Goal: Contribute content

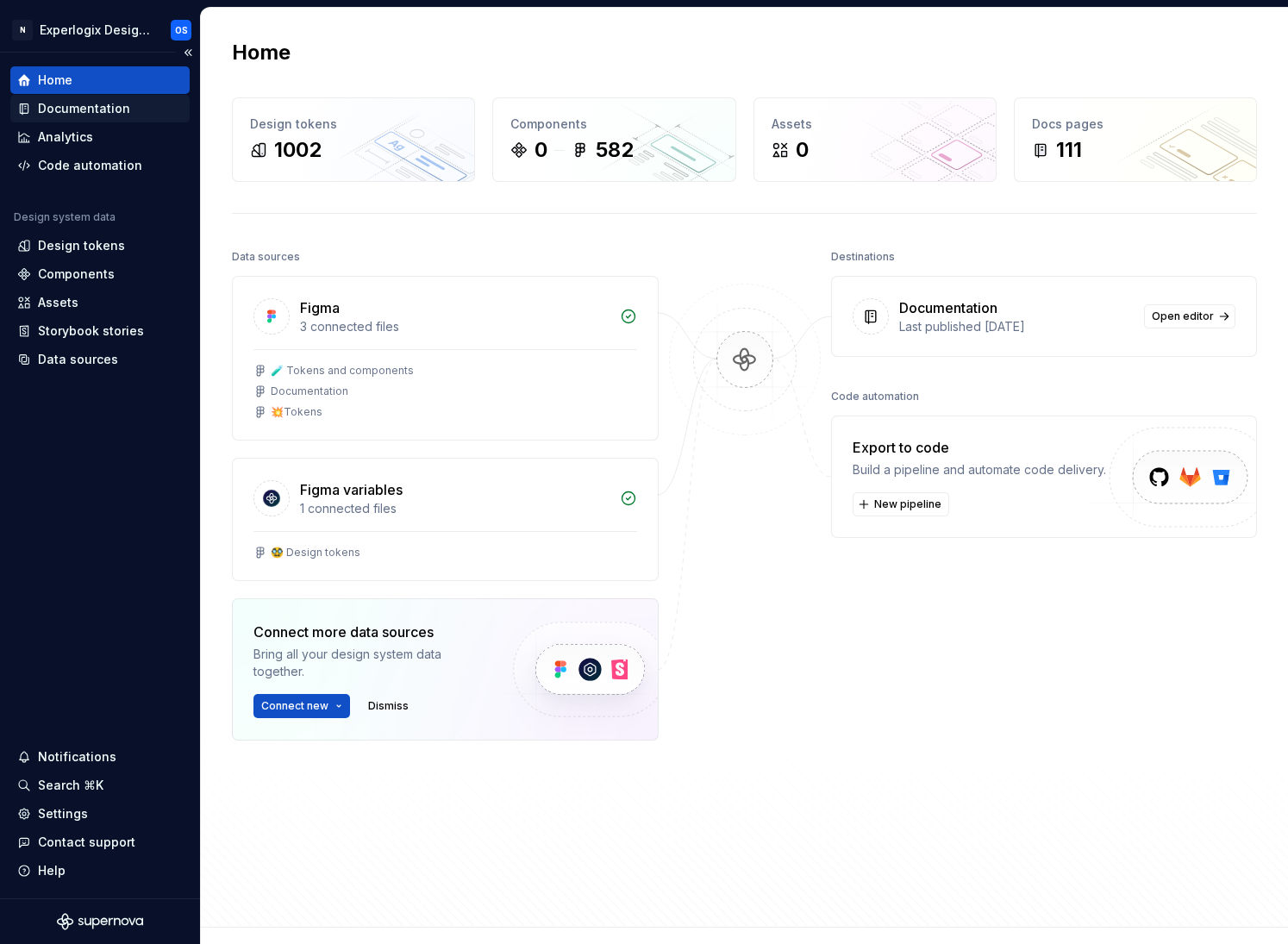
click at [92, 112] on div "Documentation" at bounding box center [85, 109] width 92 height 17
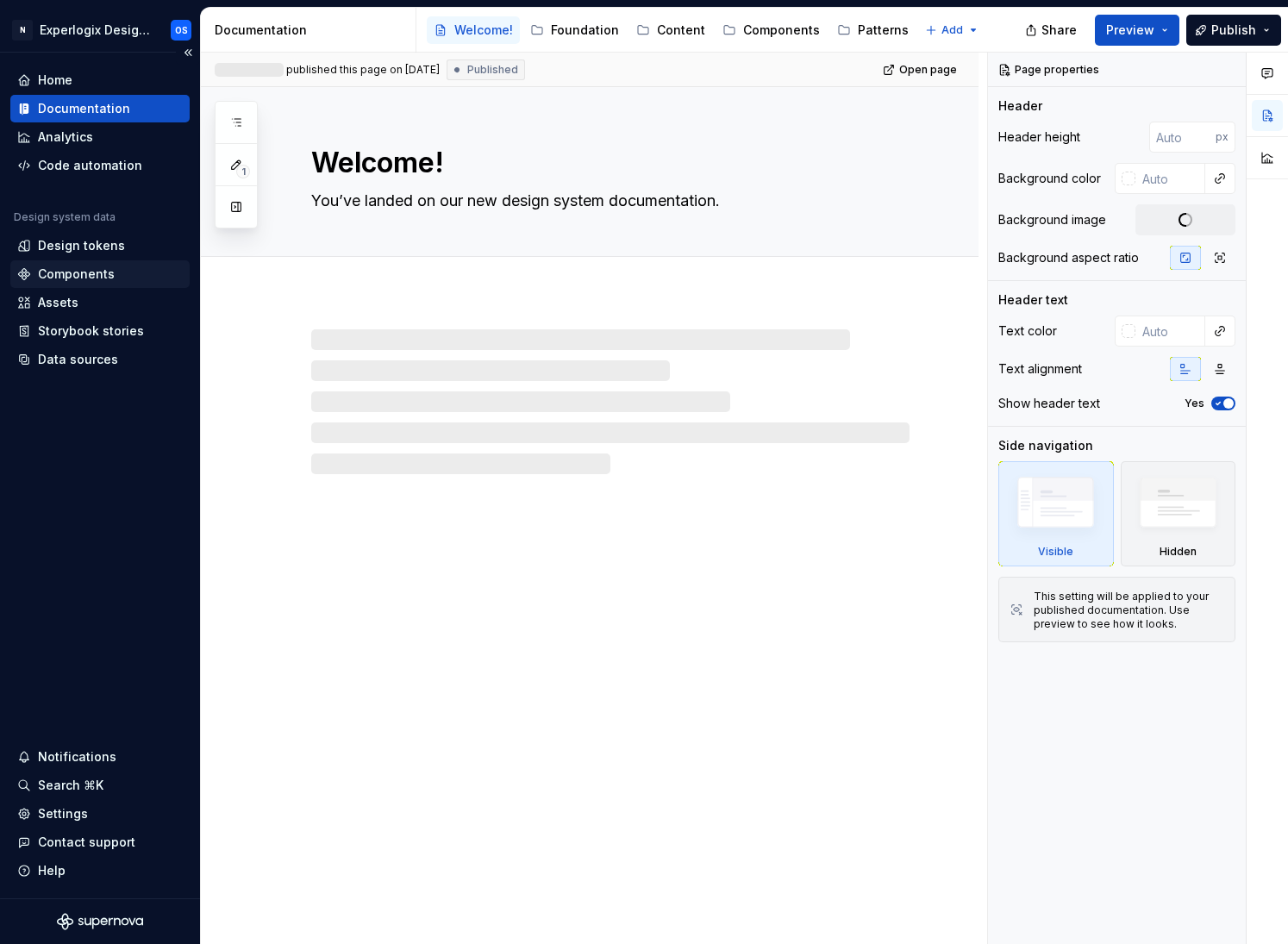
click at [100, 275] on div "Components" at bounding box center [77, 275] width 77 height 17
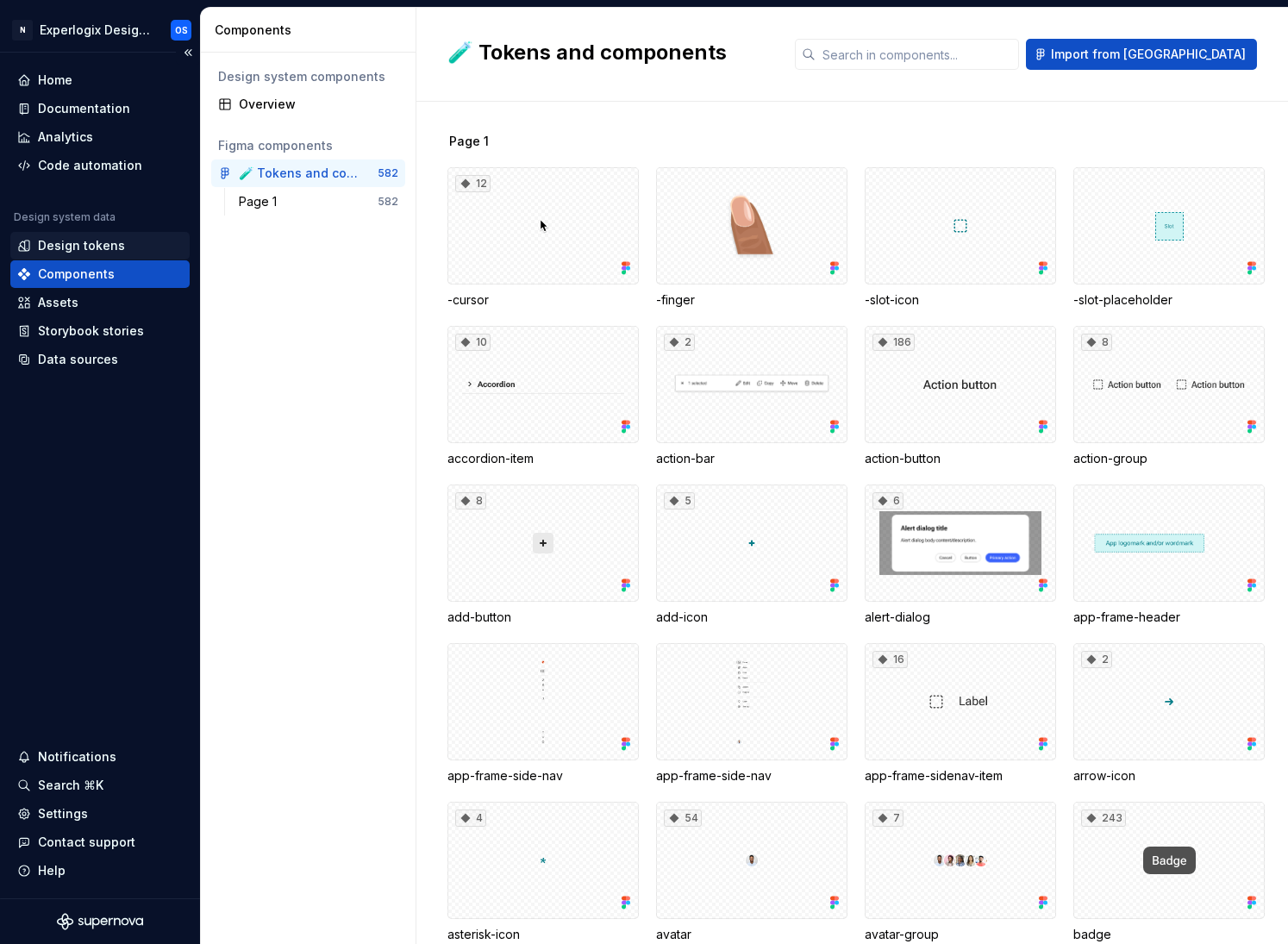
click at [108, 247] on div "Design tokens" at bounding box center [82, 246] width 87 height 17
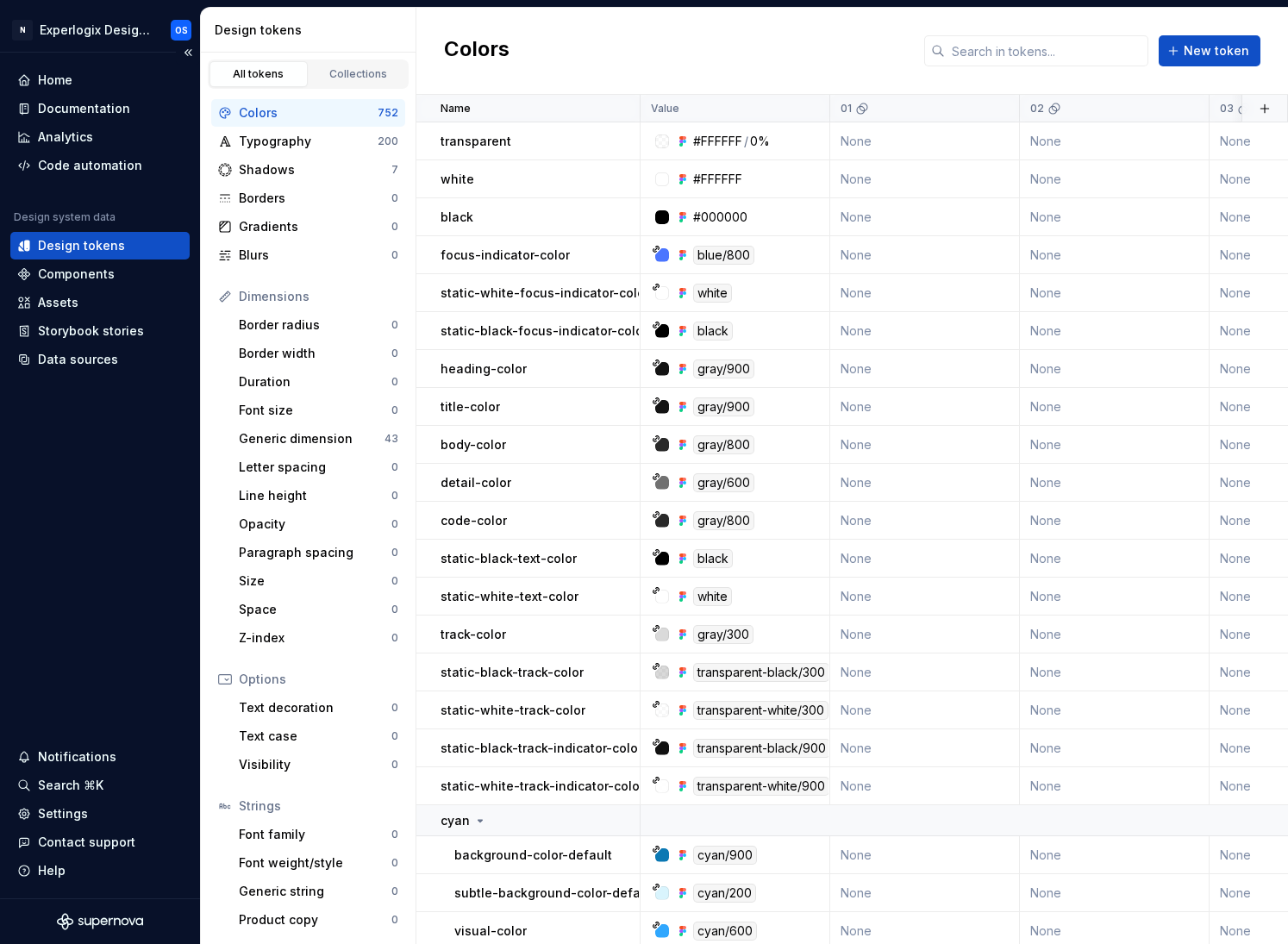
click at [48, 241] on div "Design tokens" at bounding box center [82, 246] width 87 height 17
click at [88, 113] on div "Documentation" at bounding box center [85, 109] width 92 height 17
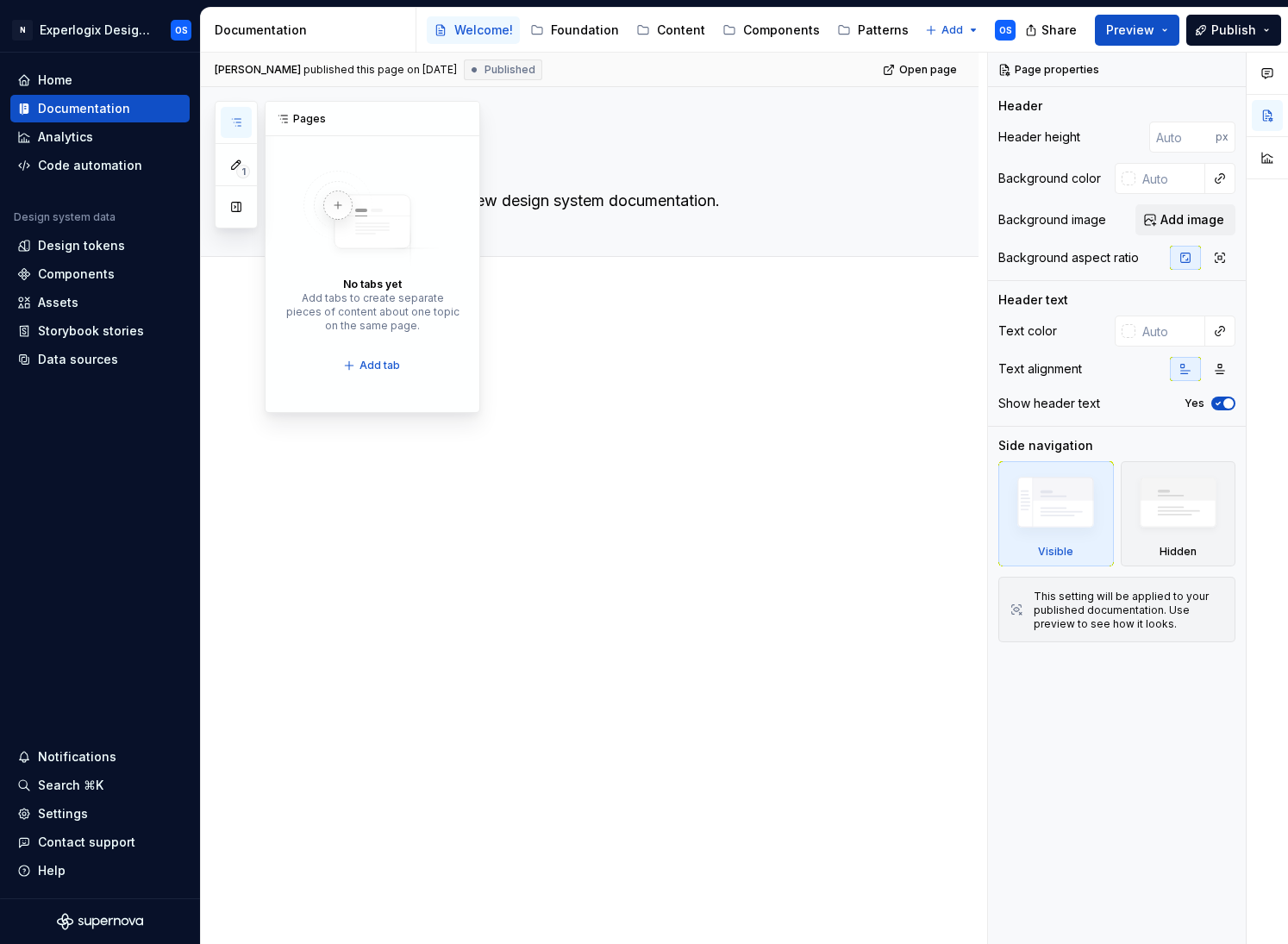
click at [235, 128] on icon "button" at bounding box center [236, 123] width 14 height 14
drag, startPoint x: 239, startPoint y: 129, endPoint x: 254, endPoint y: 132, distance: 15.3
click at [240, 129] on button "button" at bounding box center [236, 123] width 31 height 31
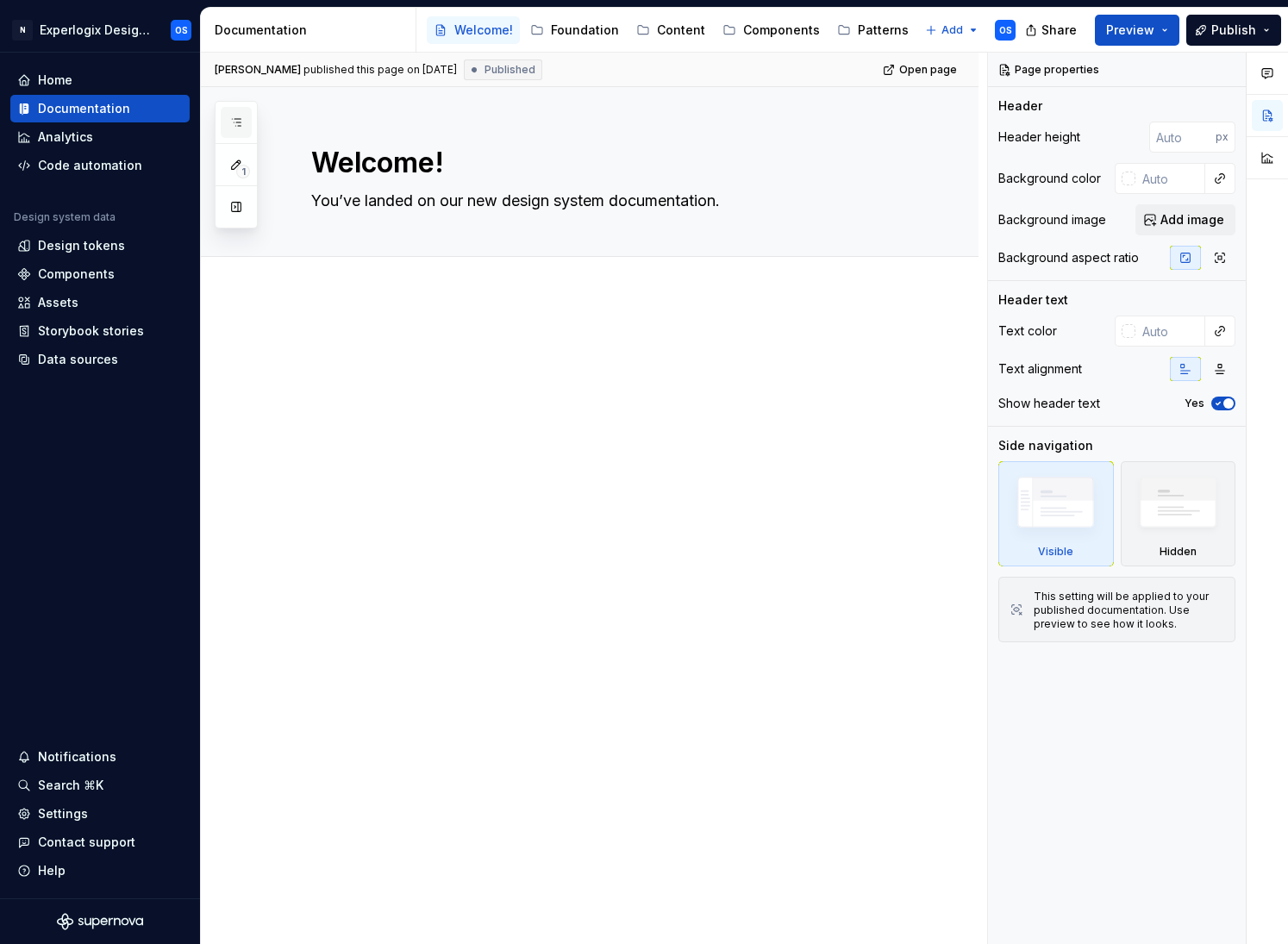
click at [244, 122] on button "button" at bounding box center [236, 123] width 31 height 31
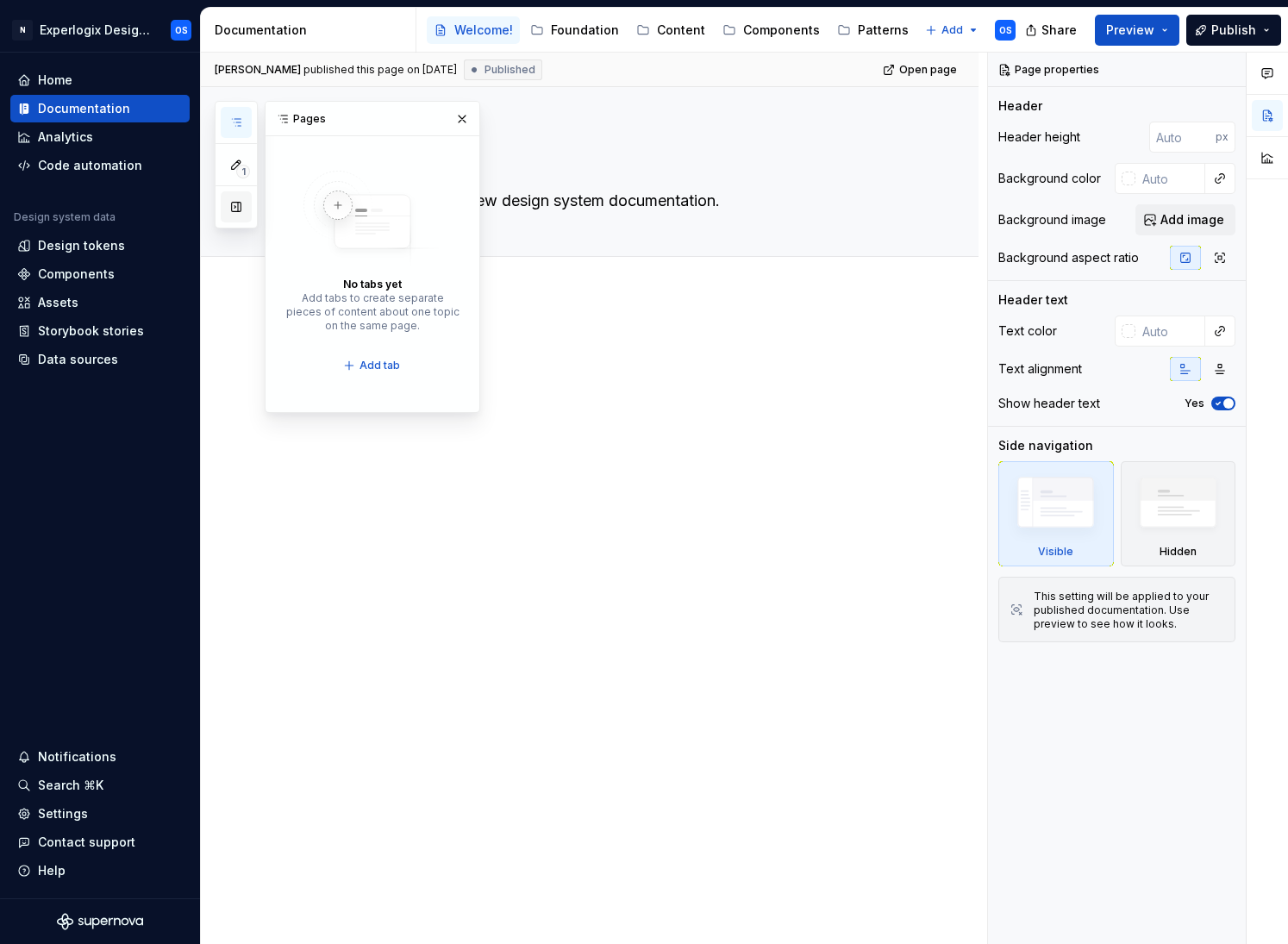
click at [234, 202] on button "button" at bounding box center [236, 207] width 31 height 31
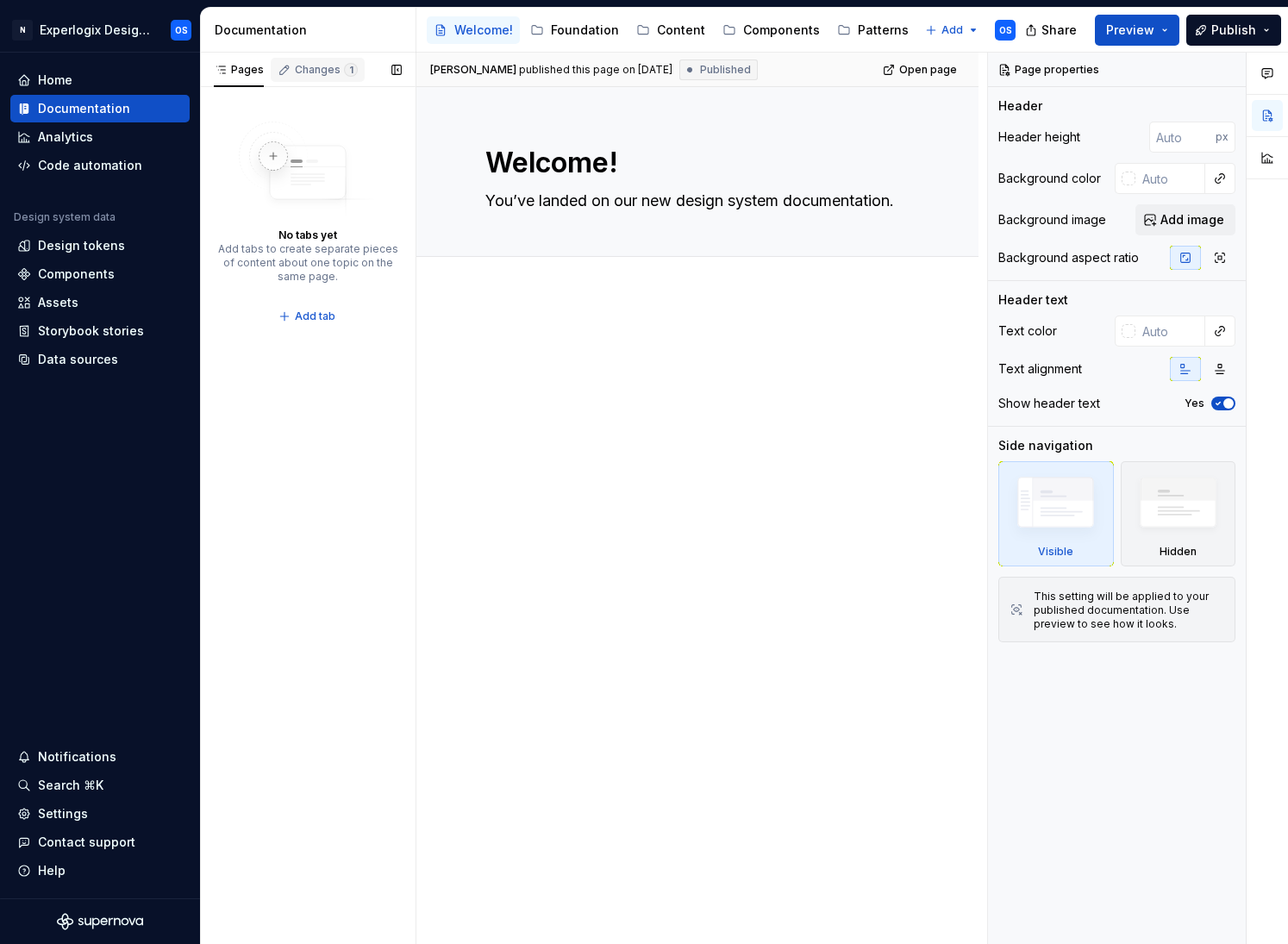
click at [309, 71] on div "Changes 1" at bounding box center [326, 70] width 63 height 14
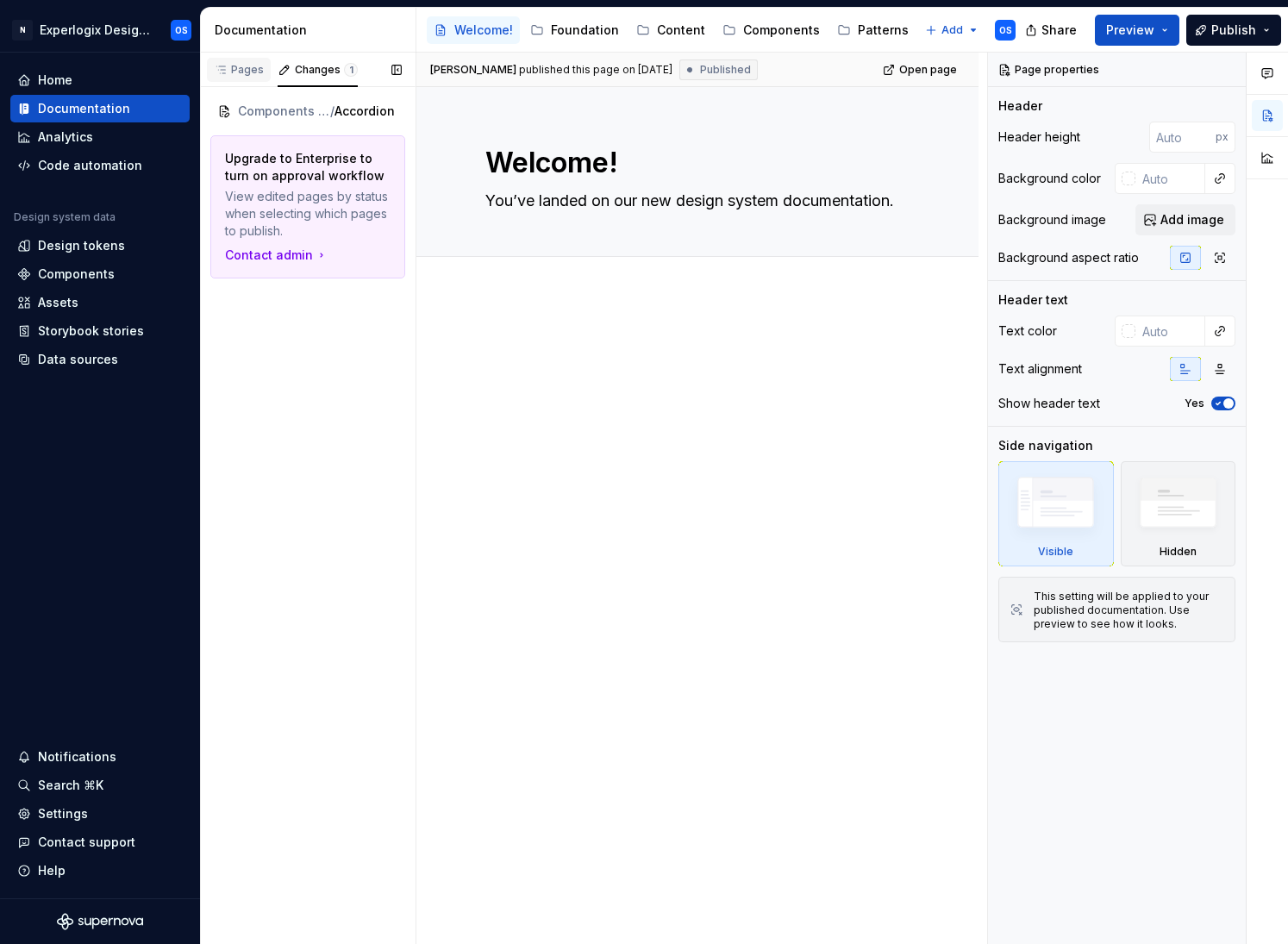
click at [247, 76] on div "Pages" at bounding box center [238, 70] width 50 height 14
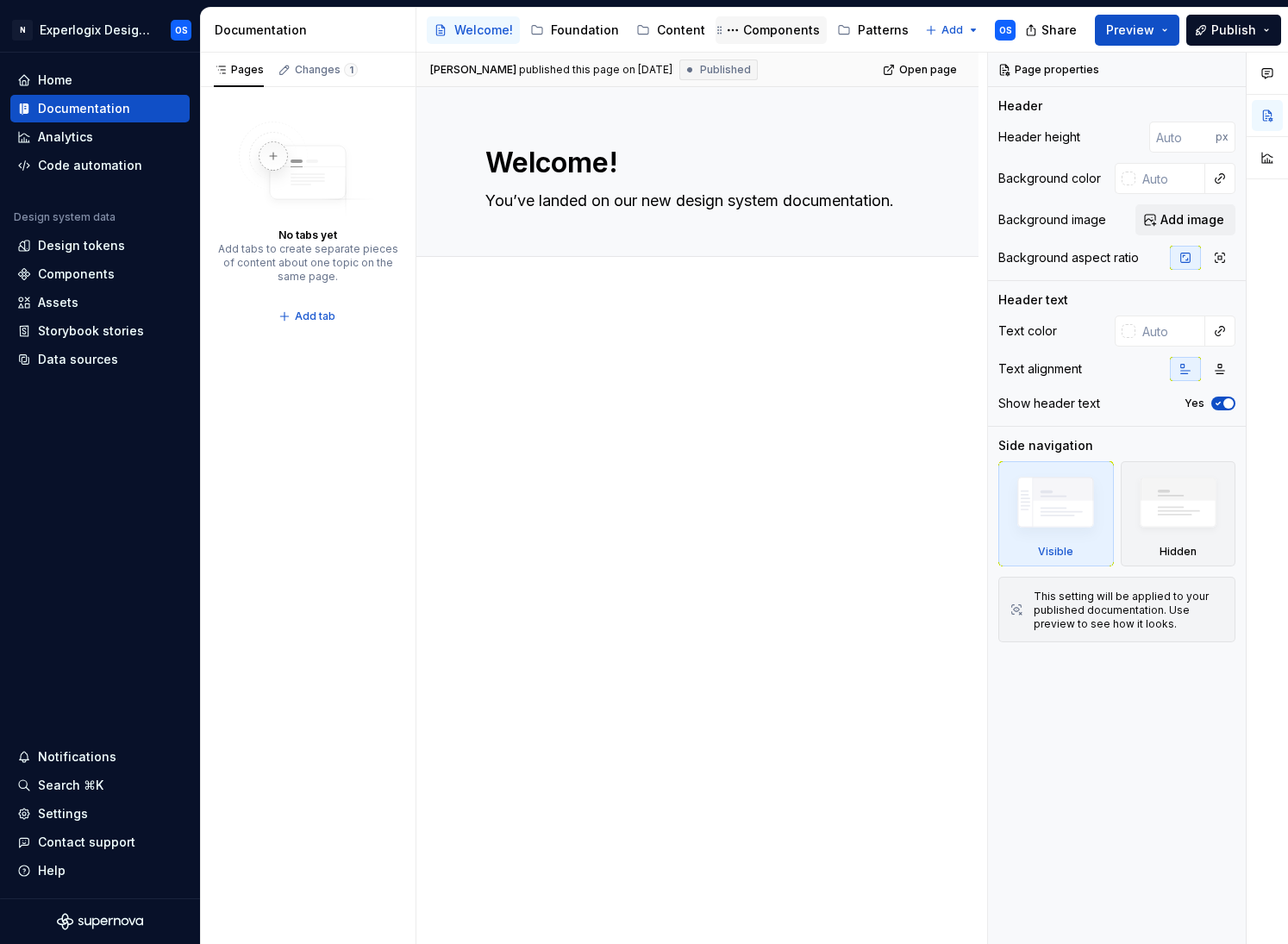
click at [785, 20] on div "Components" at bounding box center [771, 31] width 98 height 21
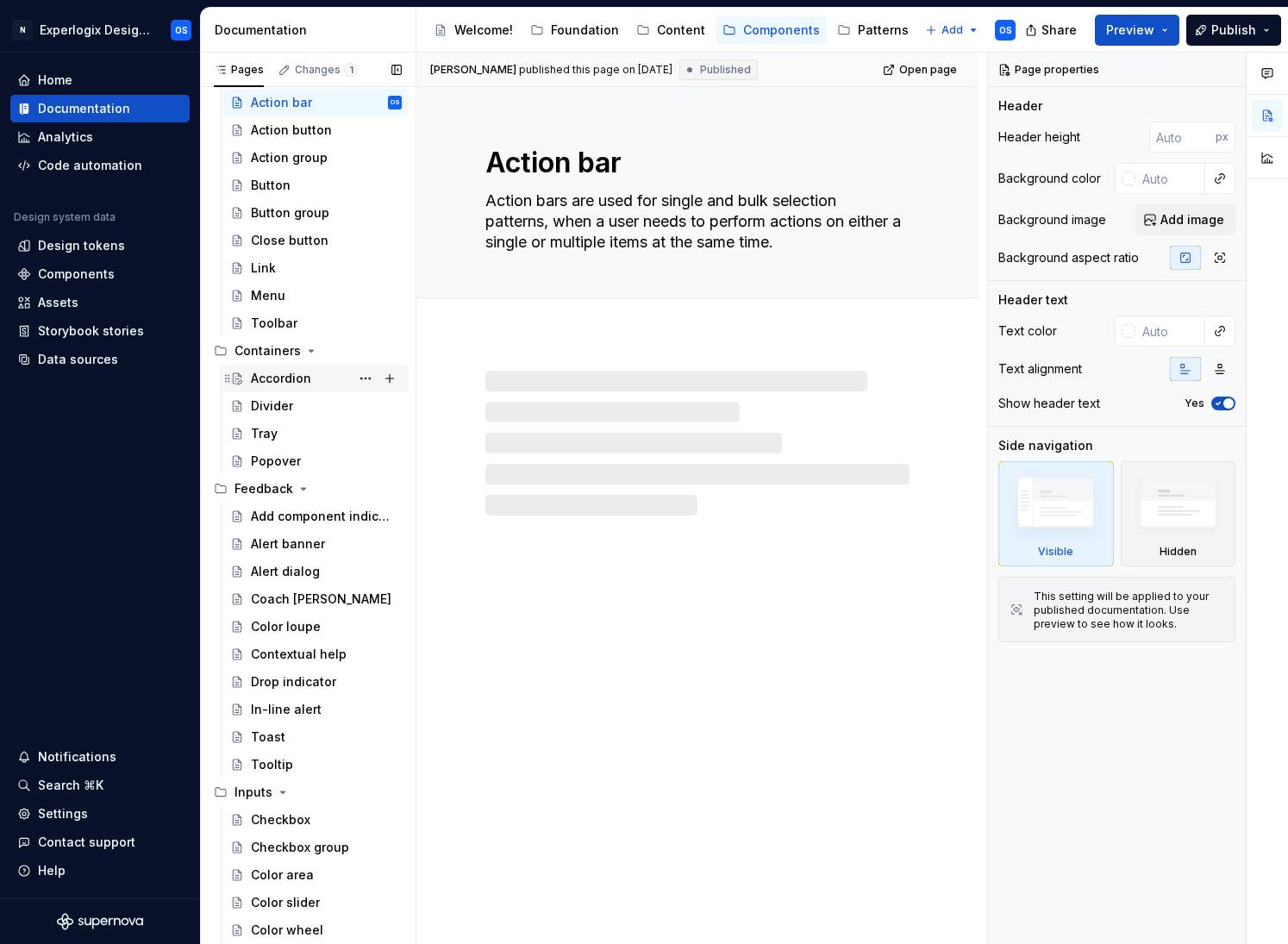
scroll to position [61, 0]
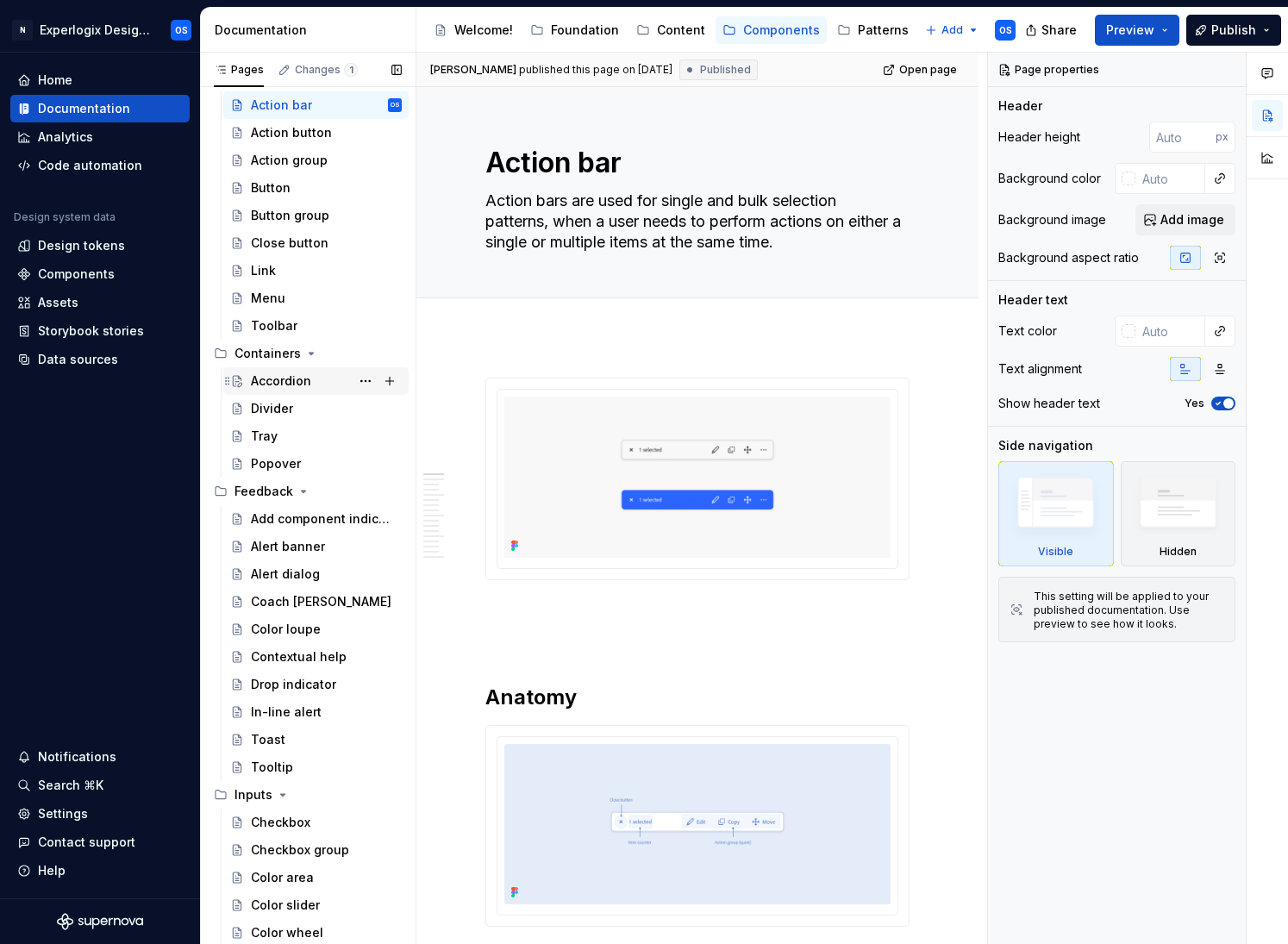
click at [276, 375] on div "Accordion" at bounding box center [281, 381] width 60 height 17
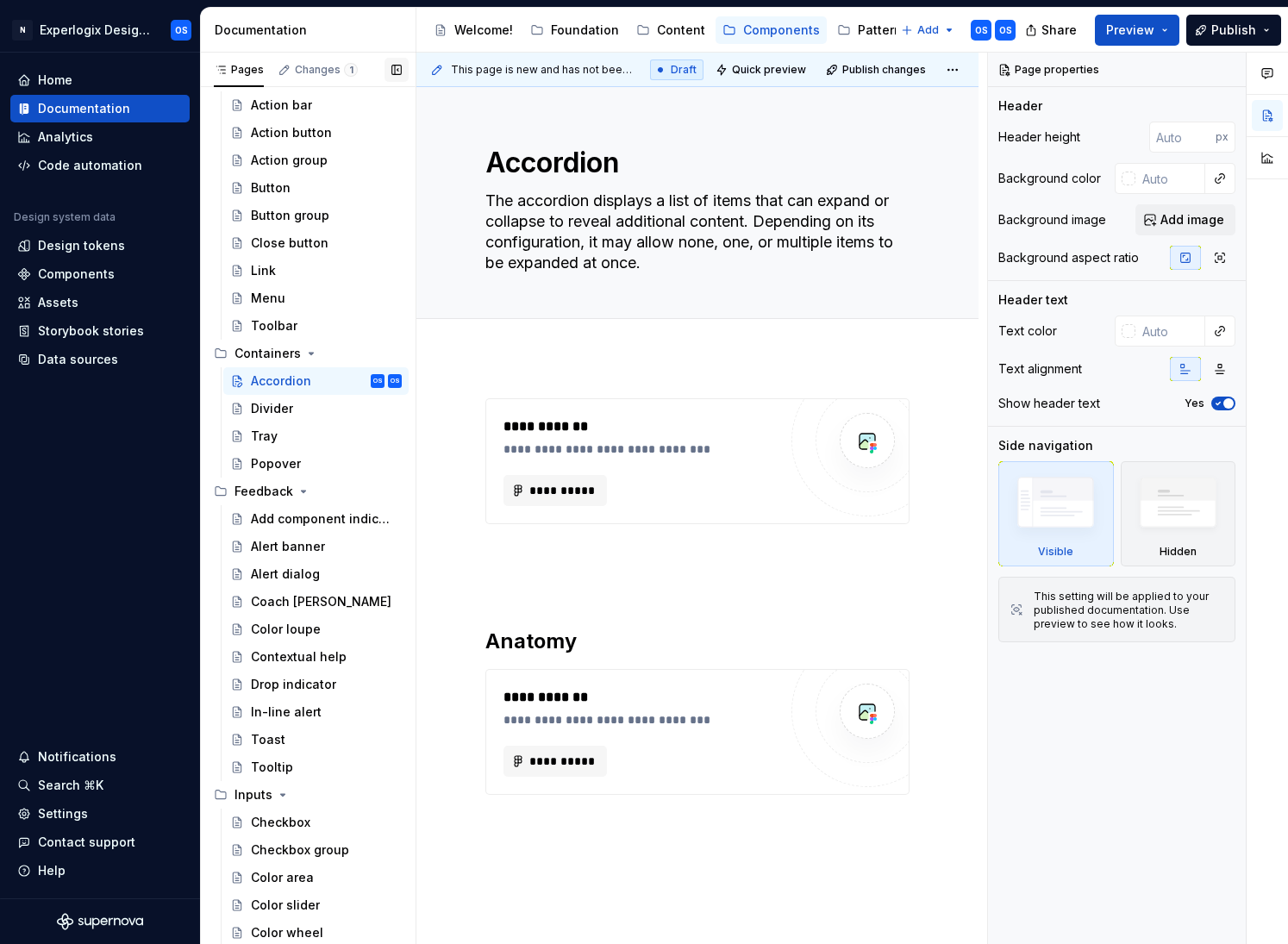
click at [391, 65] on button "button" at bounding box center [397, 70] width 24 height 24
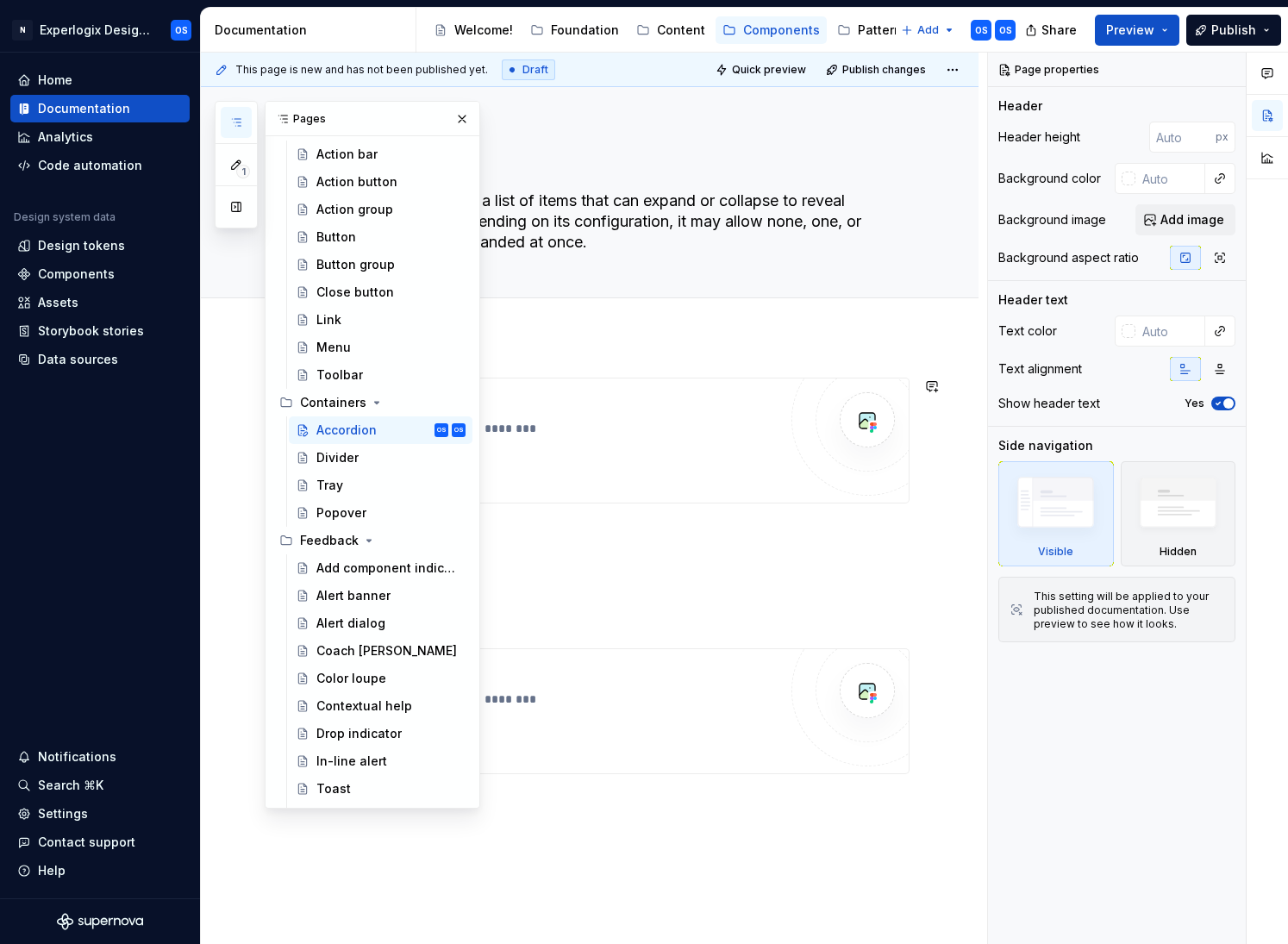
click at [506, 435] on div "**********" at bounding box center [558, 429] width 457 height 17
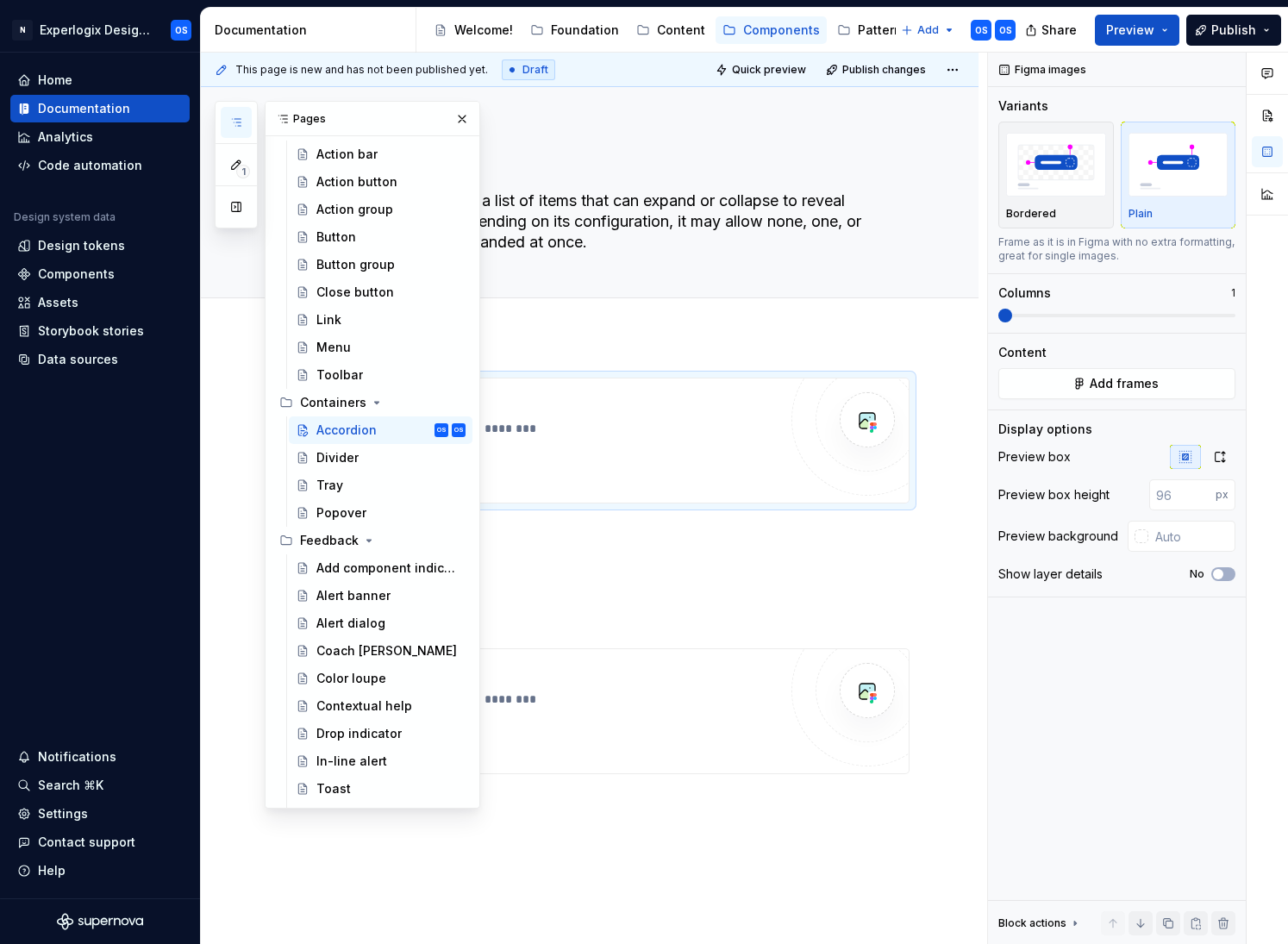
drag, startPoint x: 458, startPoint y: 119, endPoint x: 441, endPoint y: 376, distance: 257.6
click at [458, 119] on button "button" at bounding box center [462, 119] width 24 height 24
type textarea "*"
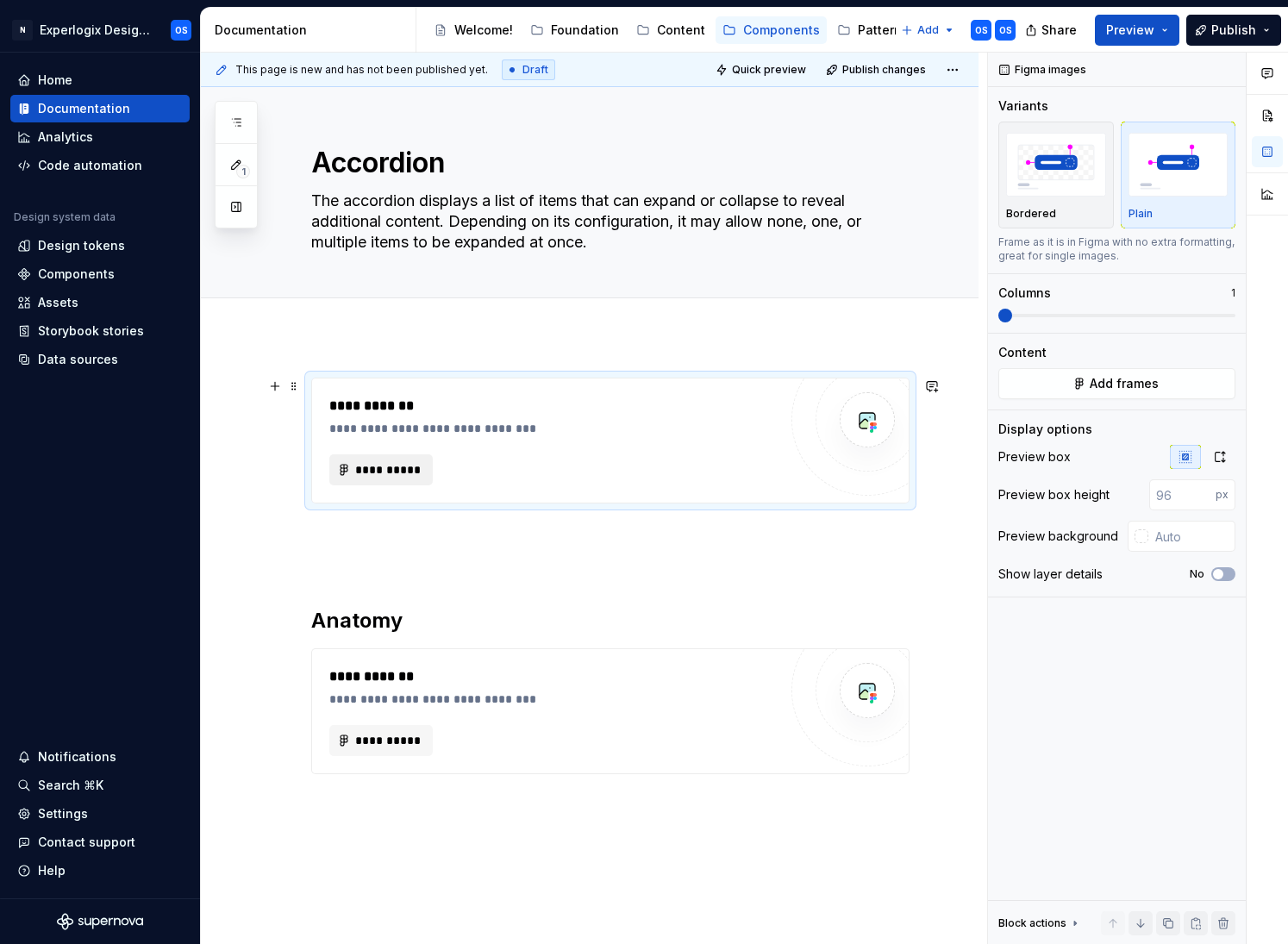
click at [405, 455] on button "**********" at bounding box center [381, 470] width 104 height 31
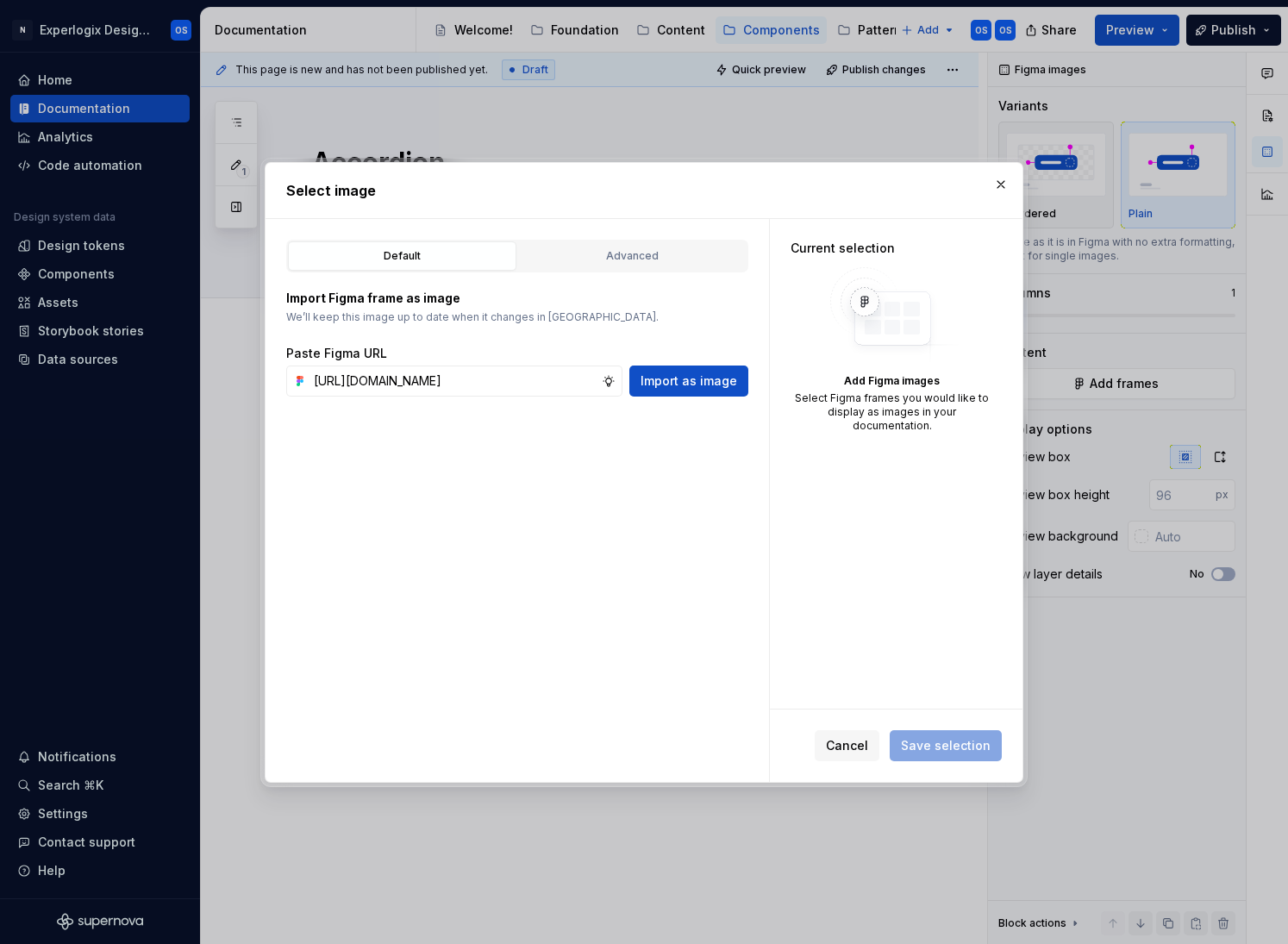
type input "[URL][DOMAIN_NAME]"
click at [1008, 179] on button "button" at bounding box center [1000, 185] width 24 height 24
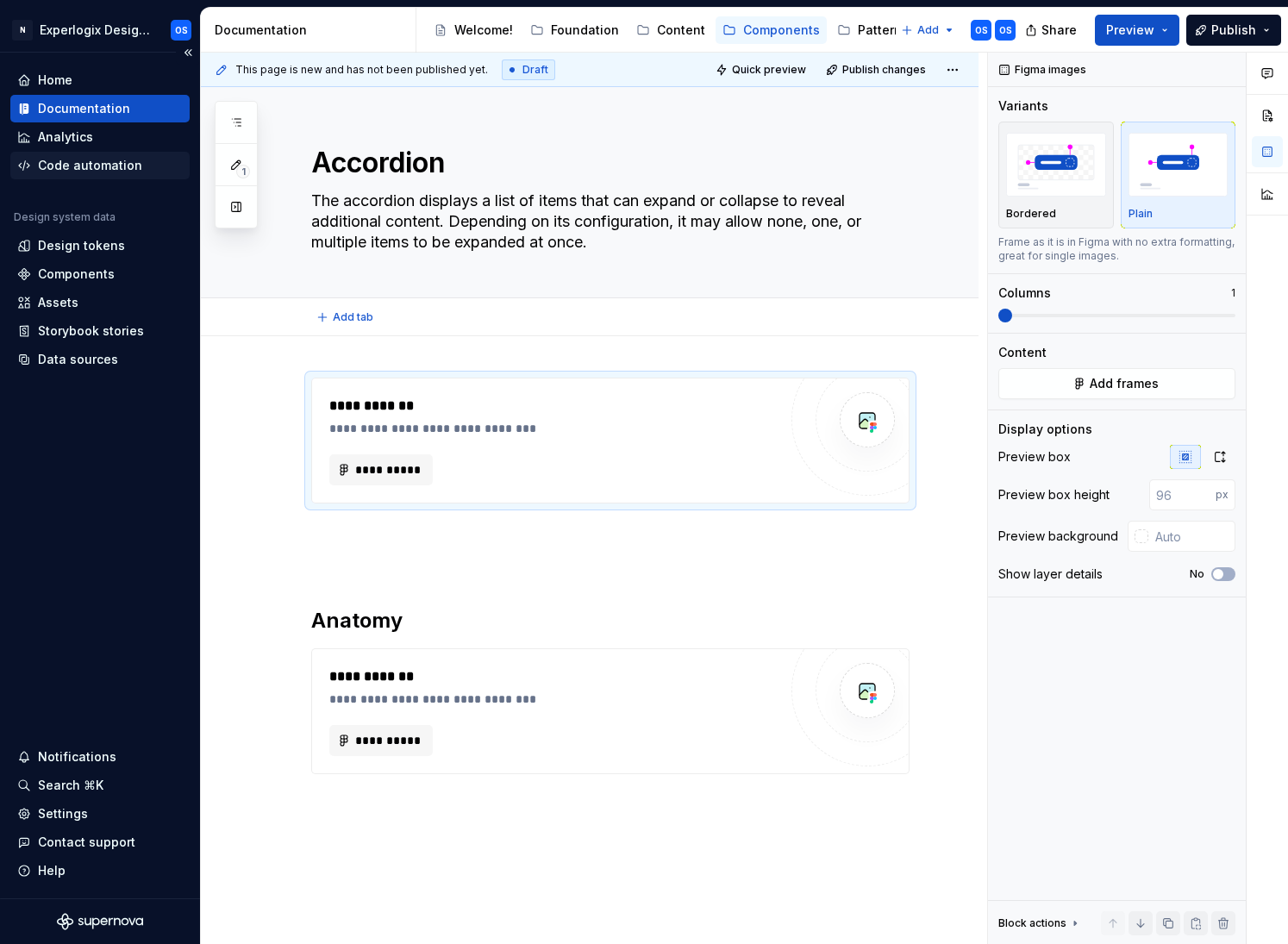
type textarea "*"
